Goal: Download file/media

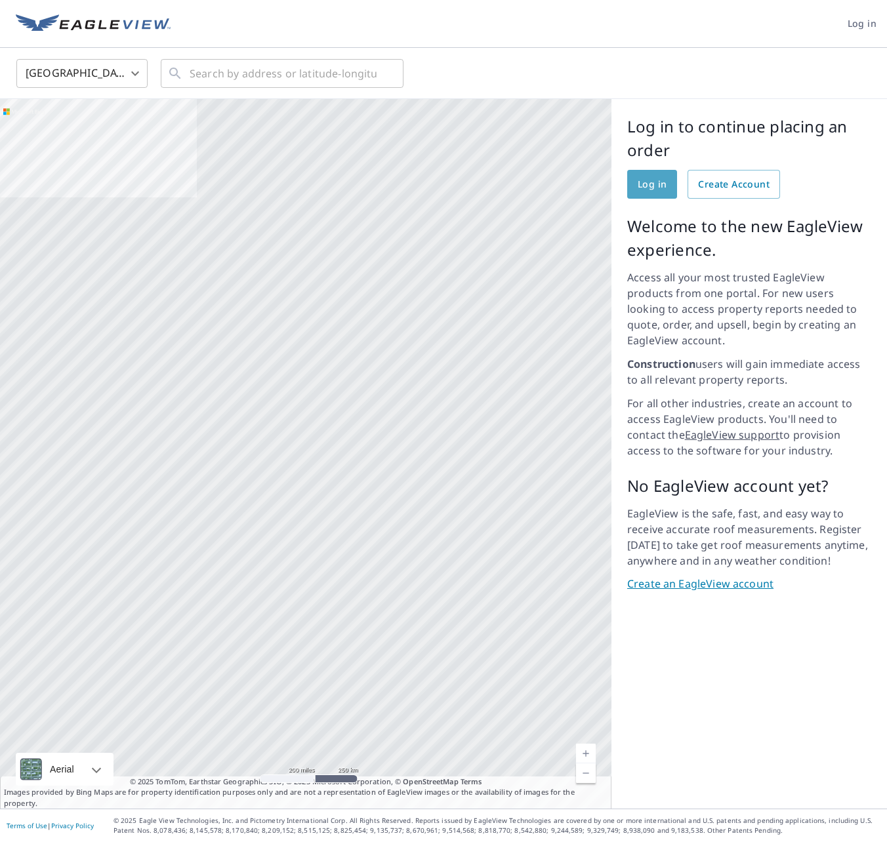
click at [661, 186] on span "Log in" at bounding box center [652, 184] width 29 height 16
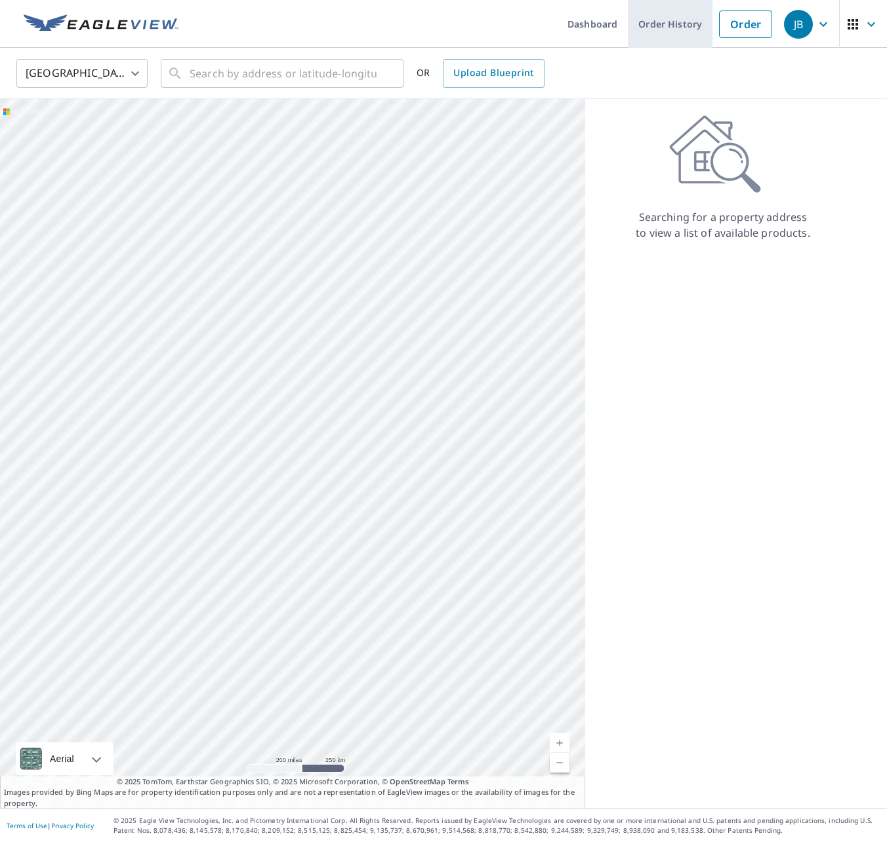
click at [657, 26] on link "Order History" at bounding box center [670, 24] width 85 height 48
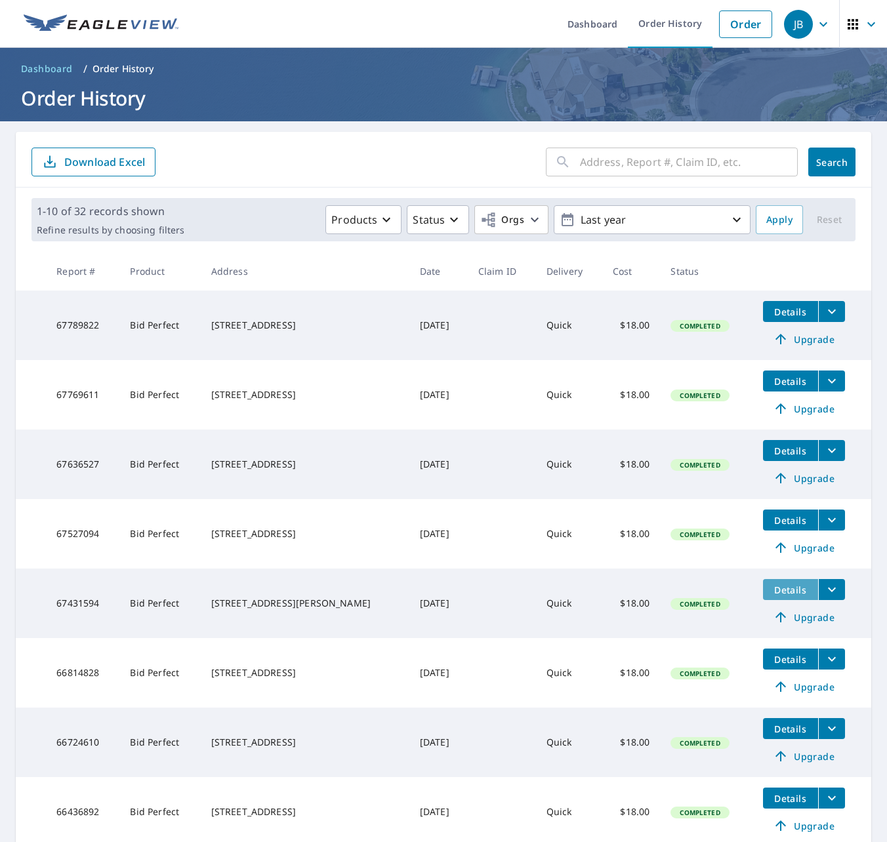
click at [787, 592] on span "Details" at bounding box center [790, 590] width 39 height 12
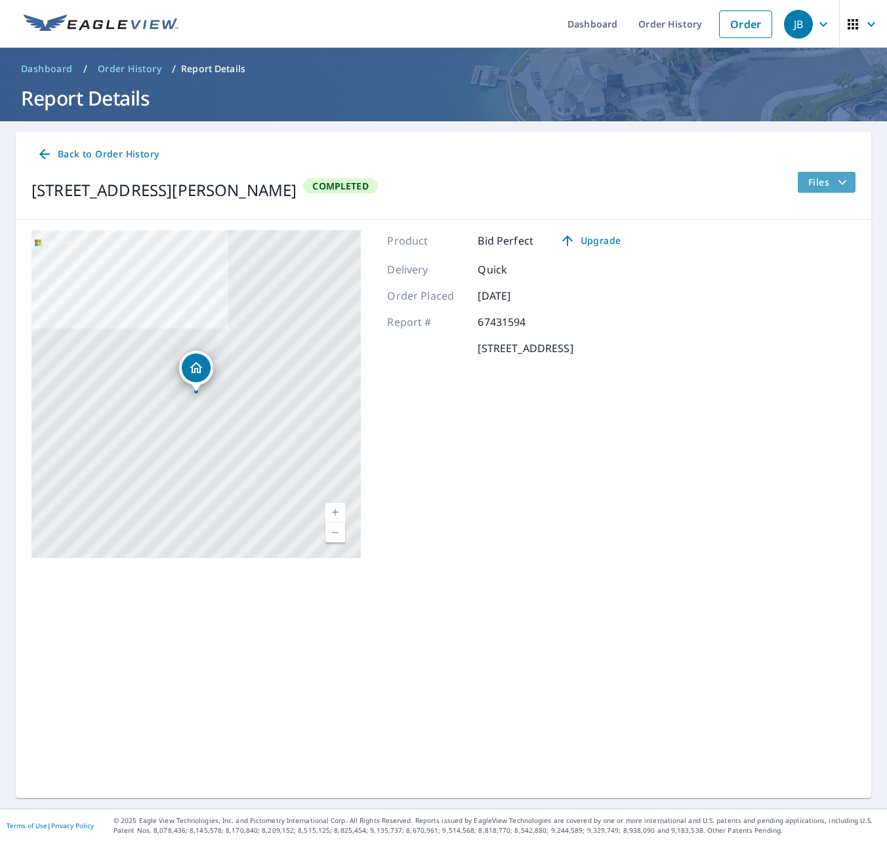
click at [840, 182] on icon "filesDropdownBtn-67431594" at bounding box center [842, 182] width 8 height 5
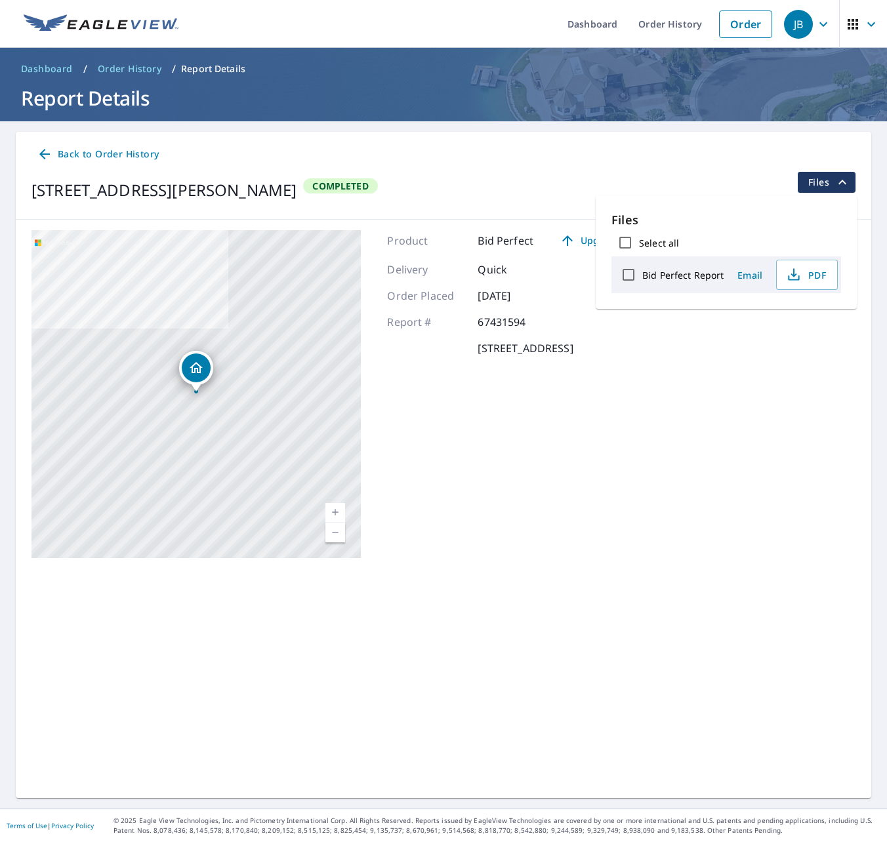
click at [697, 277] on label "Bid Perfect Report" at bounding box center [682, 275] width 81 height 12
click at [642, 277] on input "Bid Perfect Report" at bounding box center [629, 275] width 28 height 28
checkbox input "true"
click at [813, 319] on span "Download" at bounding box center [791, 321] width 70 height 16
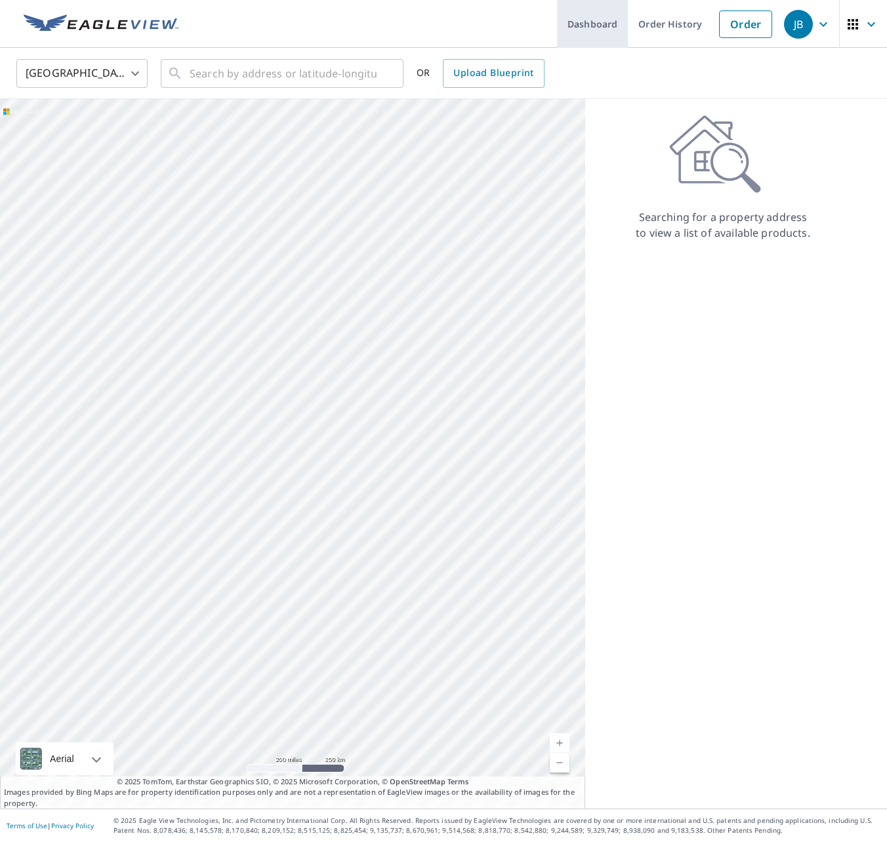
click at [584, 21] on link "Dashboard" at bounding box center [592, 24] width 71 height 48
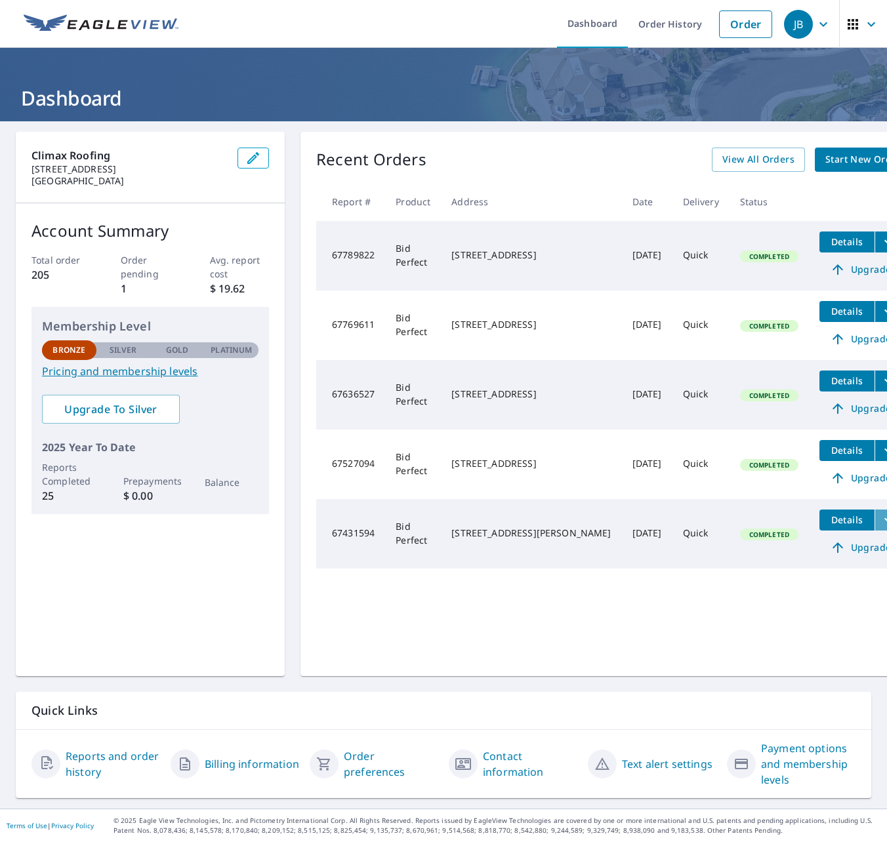
click at [880, 513] on icon "filesDropdownBtn-67431594" at bounding box center [888, 520] width 16 height 16
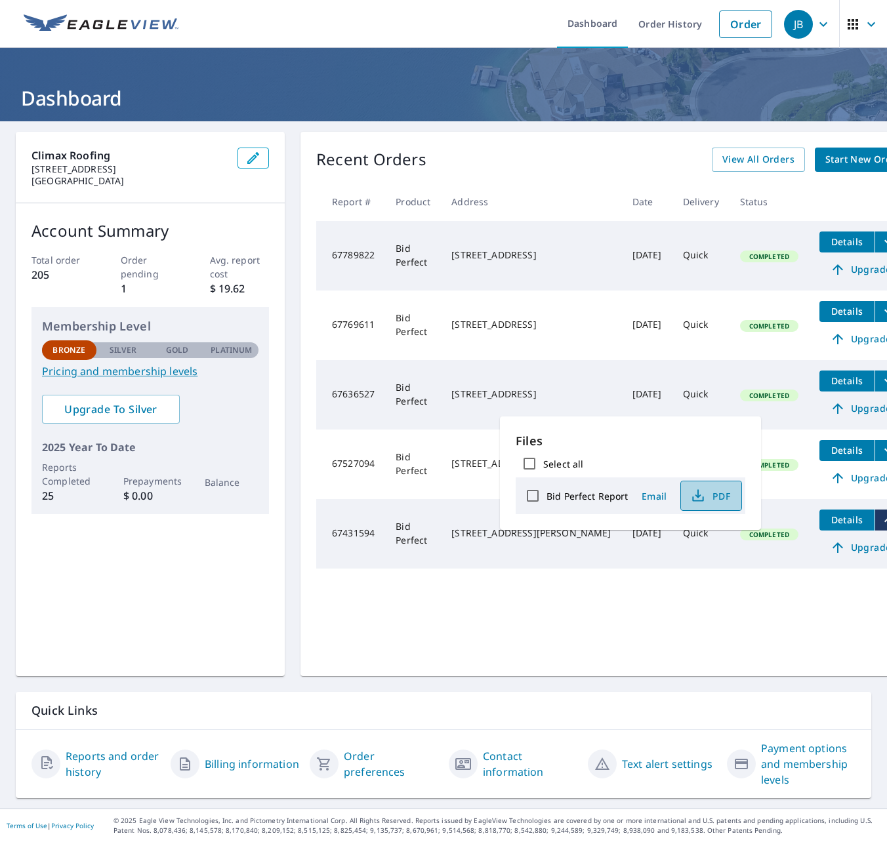
click at [723, 497] on span "PDF" at bounding box center [710, 496] width 42 height 16
